Goal: Transaction & Acquisition: Purchase product/service

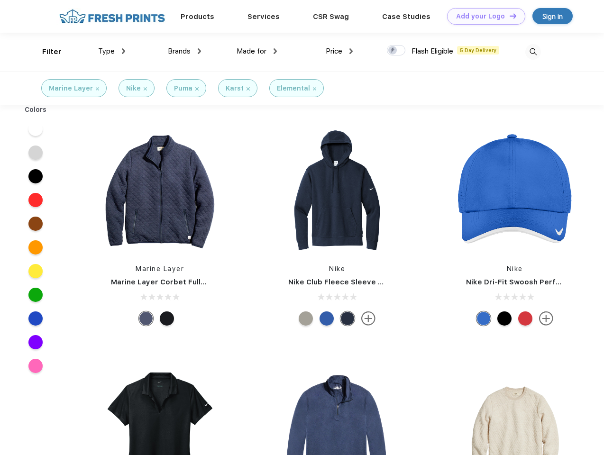
click at [483, 16] on link "Add your Logo Design Tool" at bounding box center [486, 16] width 78 height 17
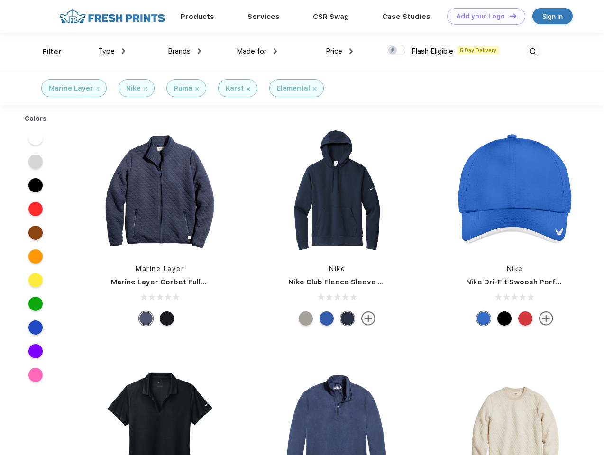
click at [0, 0] on div "Design Tool" at bounding box center [0, 0] width 0 height 0
click at [509, 16] on link "Add your Logo Design Tool" at bounding box center [486, 16] width 78 height 17
click at [46, 52] on div "Filter" at bounding box center [51, 51] width 19 height 11
click at [112, 51] on span "Type" at bounding box center [106, 51] width 17 height 9
click at [184, 51] on span "Brands" at bounding box center [179, 51] width 23 height 9
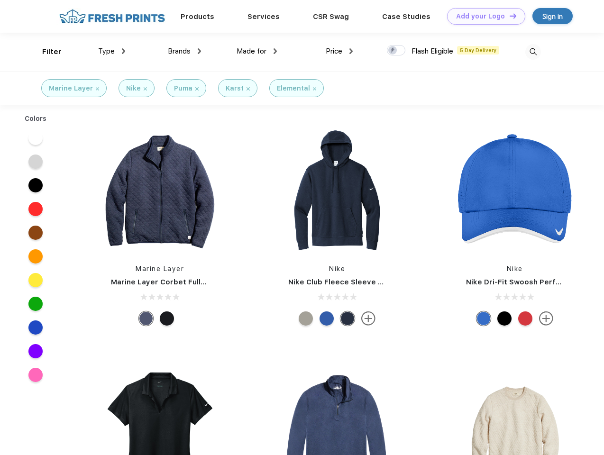
click at [257, 51] on span "Made for" at bounding box center [252, 51] width 30 height 9
click at [340, 51] on span "Price" at bounding box center [334, 51] width 17 height 9
click at [396, 51] on div at bounding box center [396, 50] width 18 height 10
click at [393, 51] on input "checkbox" at bounding box center [390, 48] width 6 height 6
click at [533, 52] on img at bounding box center [534, 52] width 16 height 16
